Goal: Navigation & Orientation: Understand site structure

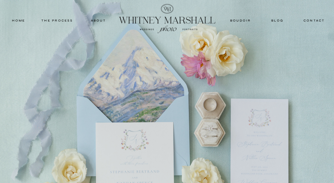
click at [273, 19] on nav "blog" at bounding box center [277, 20] width 25 height 5
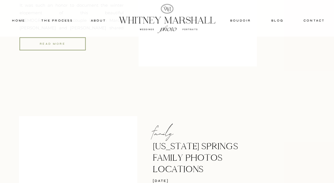
scroll to position [1400, 0]
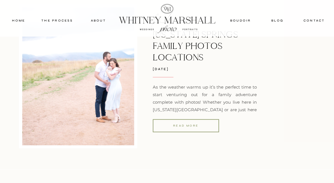
click at [319, 21] on nav "contact" at bounding box center [314, 20] width 26 height 5
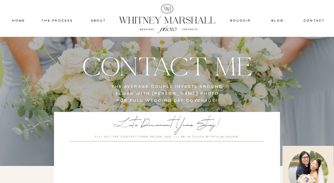
click at [102, 21] on nav "about" at bounding box center [98, 20] width 28 height 5
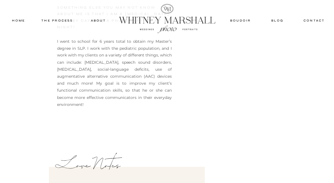
scroll to position [1321, 0]
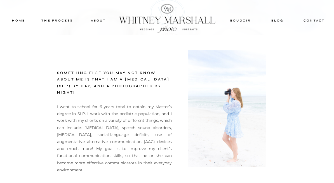
click at [65, 21] on nav "THE PROCESS" at bounding box center [56, 20] width 33 height 5
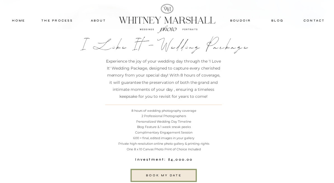
scroll to position [1507, 0]
